Goal: Obtain resource: Obtain resource

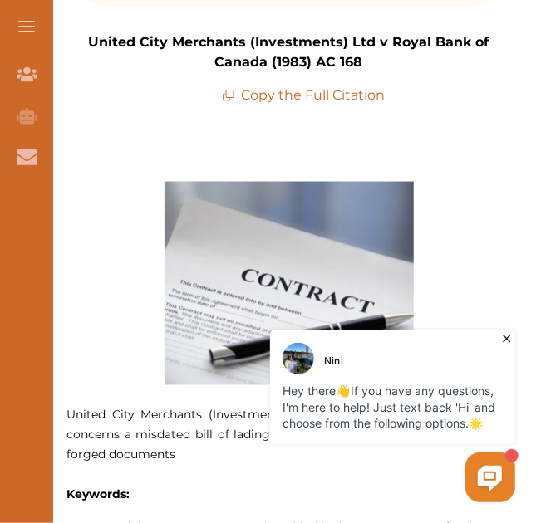
scroll to position [582, 0]
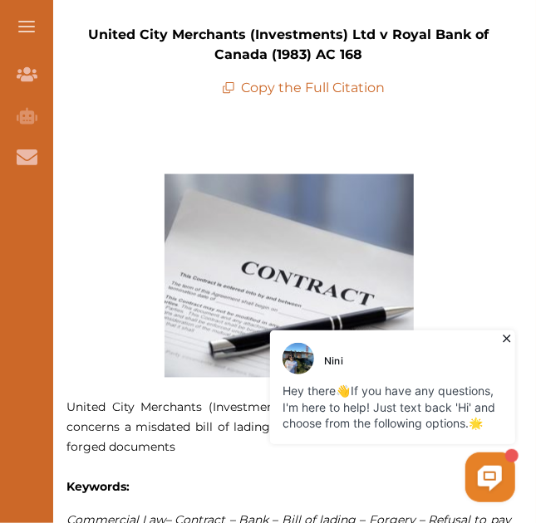
click at [263, 78] on p "Copy the Full Citation" at bounding box center [304, 88] width 164 height 20
click at [263, 85] on p "Copy the Full Citation" at bounding box center [304, 88] width 164 height 20
click at [287, 91] on p "Copy the Full Citation" at bounding box center [304, 88] width 164 height 20
click at [301, 90] on p "Copy the Full Citation" at bounding box center [304, 88] width 164 height 20
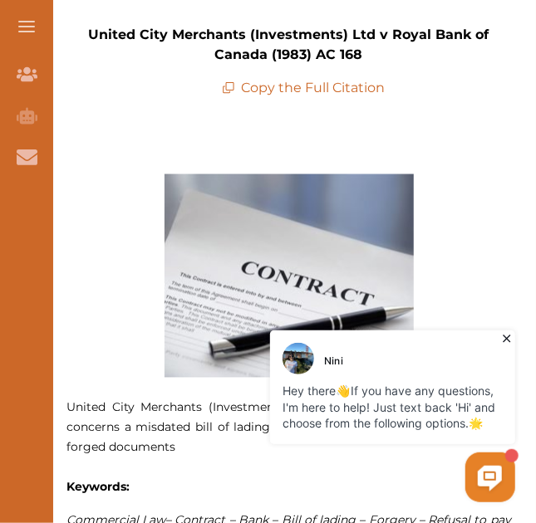
click at [301, 91] on p "Copy the Full Citation" at bounding box center [304, 88] width 164 height 20
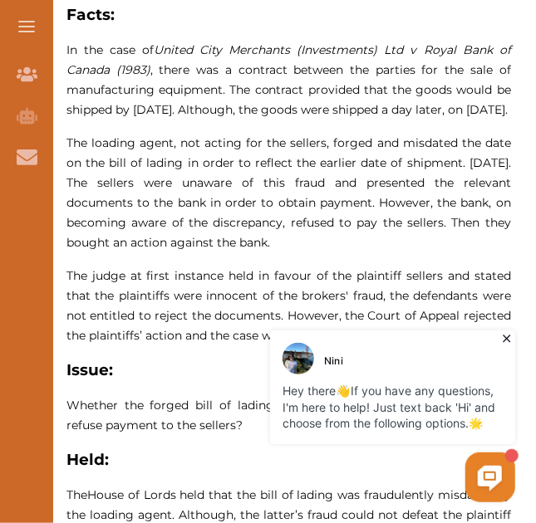
scroll to position [1163, 0]
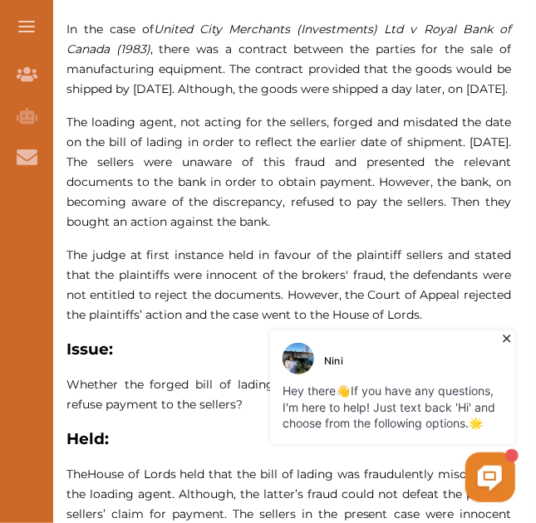
click at [507, 344] on icon at bounding box center [506, 338] width 17 height 17
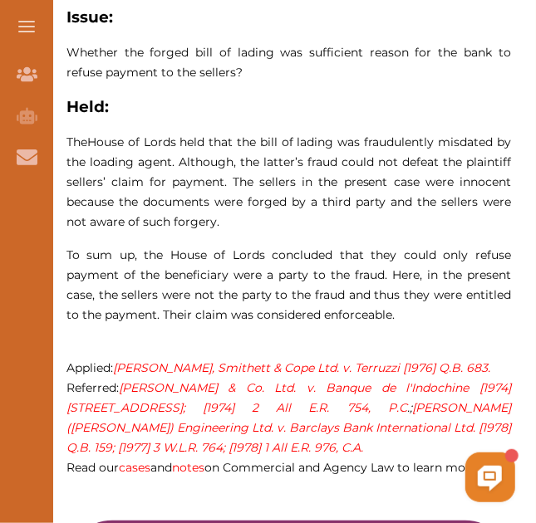
scroll to position [1579, 0]
